Goal: Task Accomplishment & Management: Manage account settings

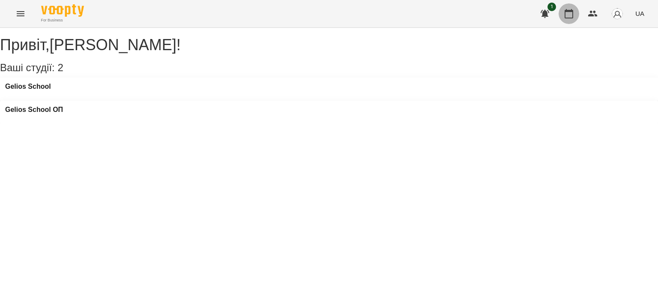
click at [569, 15] on icon "button" at bounding box center [568, 14] width 10 height 10
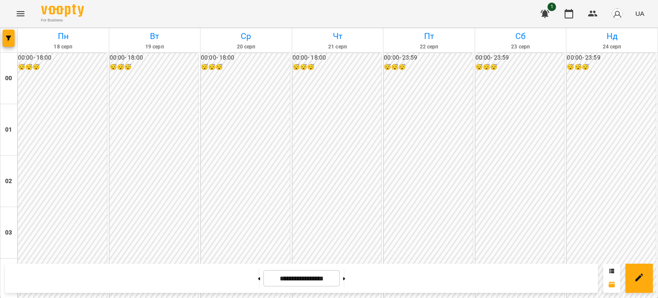
scroll to position [642, 0]
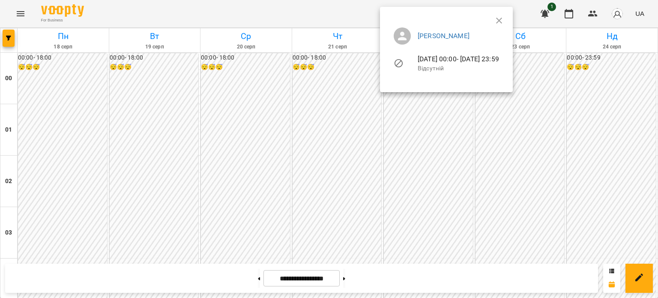
click at [331, 94] on div at bounding box center [329, 149] width 658 height 298
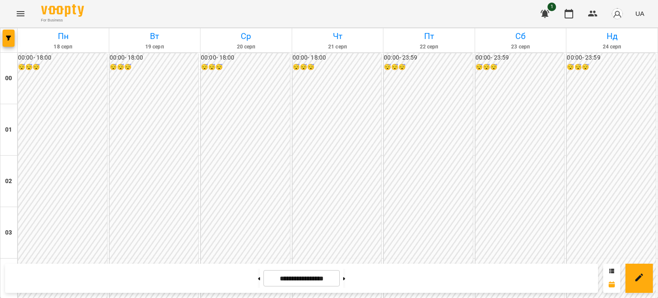
scroll to position [856, 0]
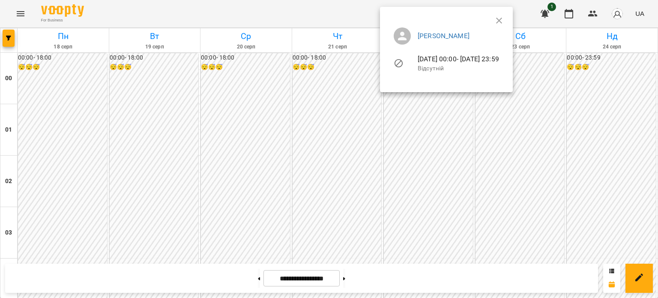
click at [317, 137] on div at bounding box center [329, 149] width 658 height 298
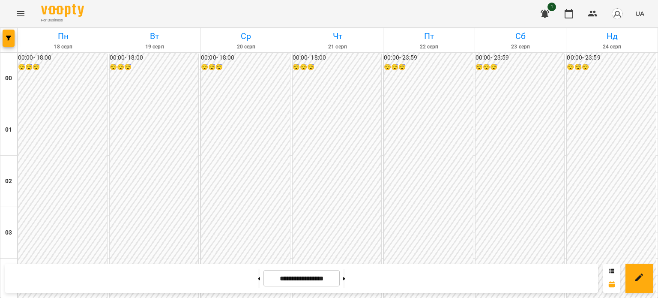
scroll to position [855, 0]
click at [566, 12] on icon "button" at bounding box center [568, 14] width 10 height 10
click at [551, 5] on span "1" at bounding box center [551, 7] width 9 height 9
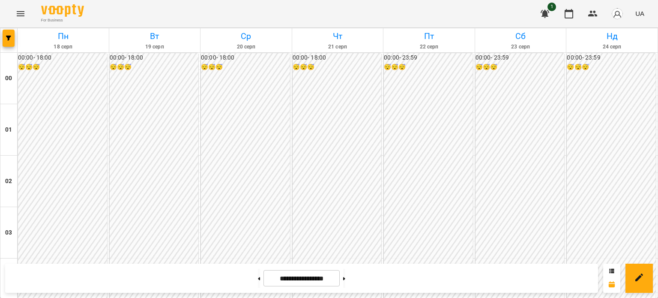
click at [551, 6] on span "1" at bounding box center [551, 7] width 9 height 9
click at [544, 13] on icon "button" at bounding box center [544, 14] width 9 height 8
